Goal: Find contact information: Find contact information

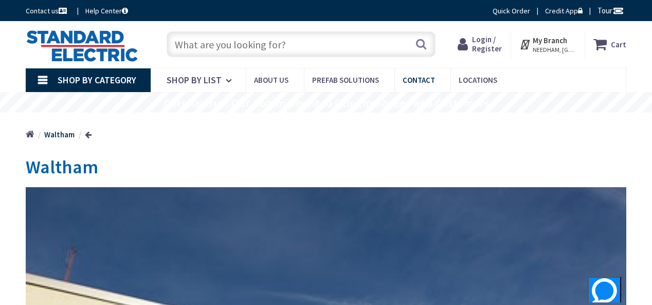
click at [422, 80] on span "Contact" at bounding box center [419, 80] width 32 height 10
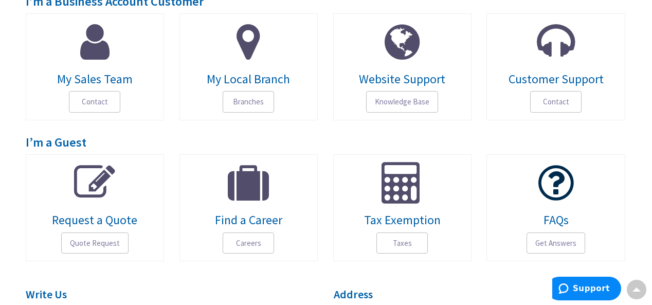
scroll to position [103, 0]
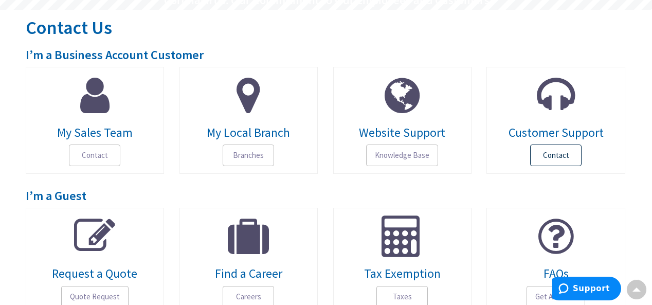
click at [544, 155] on span "Contact" at bounding box center [555, 156] width 51 height 22
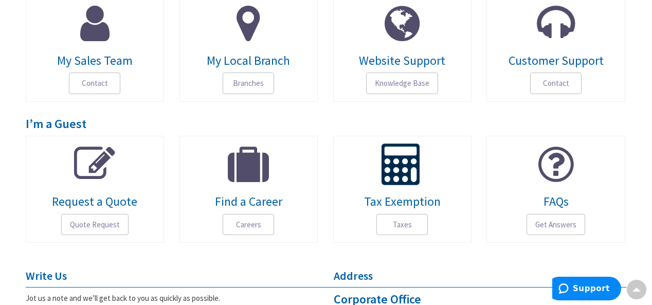
scroll to position [123, 0]
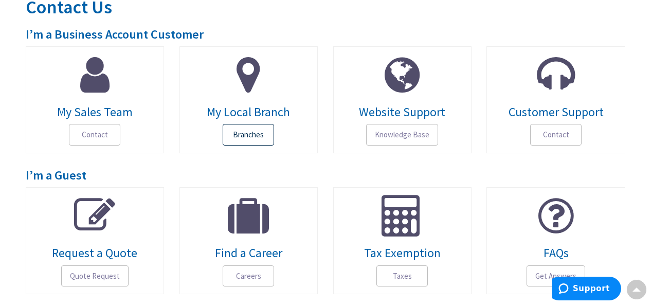
click at [239, 133] on span "Branches" at bounding box center [248, 135] width 51 height 22
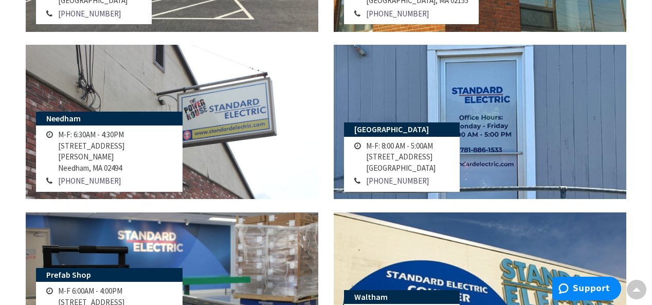
scroll to position [669, 0]
